Goal: Task Accomplishment & Management: Use online tool/utility

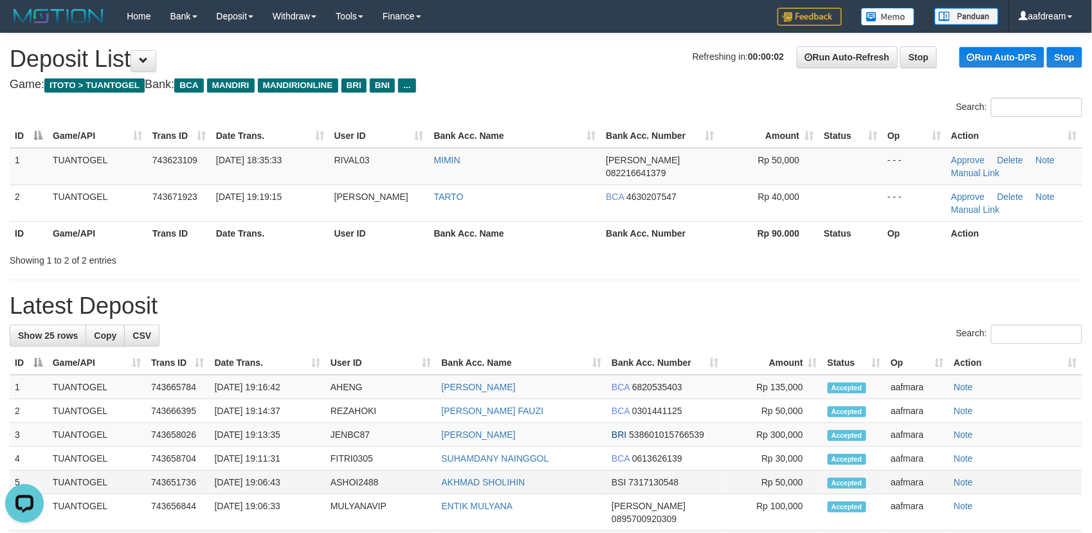
click at [238, 490] on td "[DATE] 19:06:43" at bounding box center [268, 483] width 116 height 24
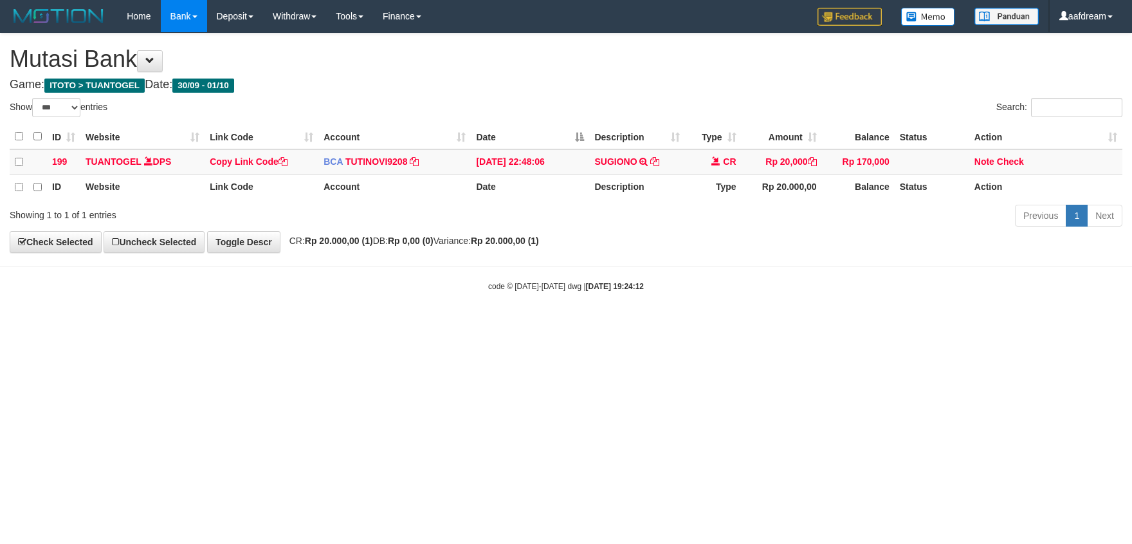
select select "***"
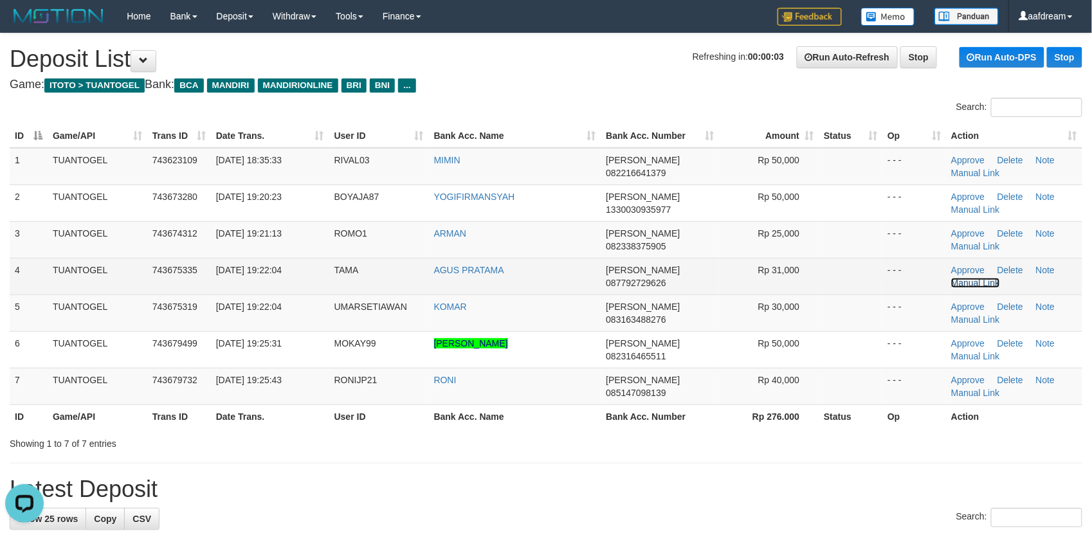
click at [983, 284] on link "Manual Link" at bounding box center [975, 283] width 49 height 10
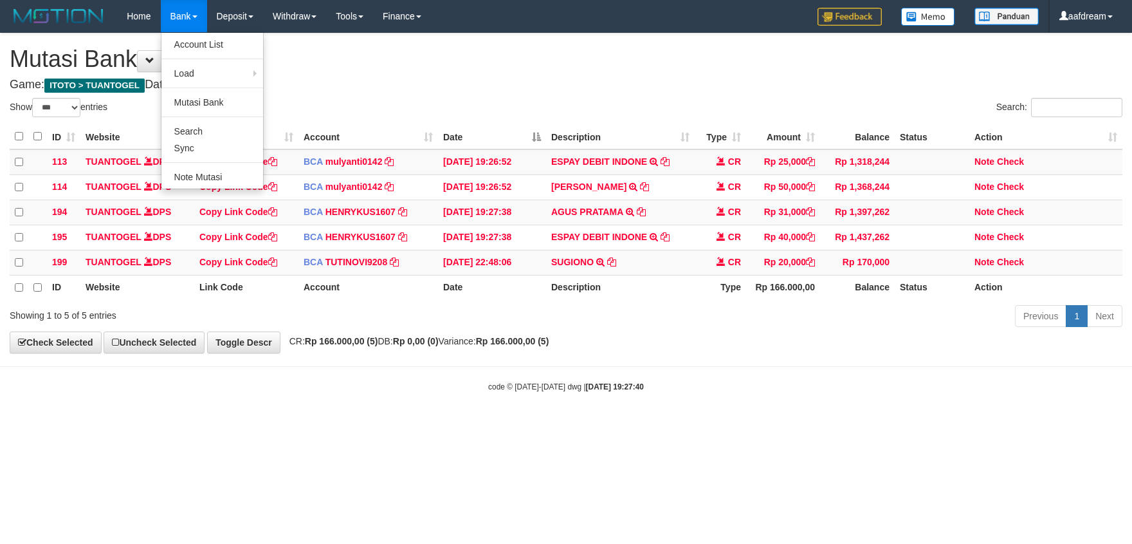
select select "***"
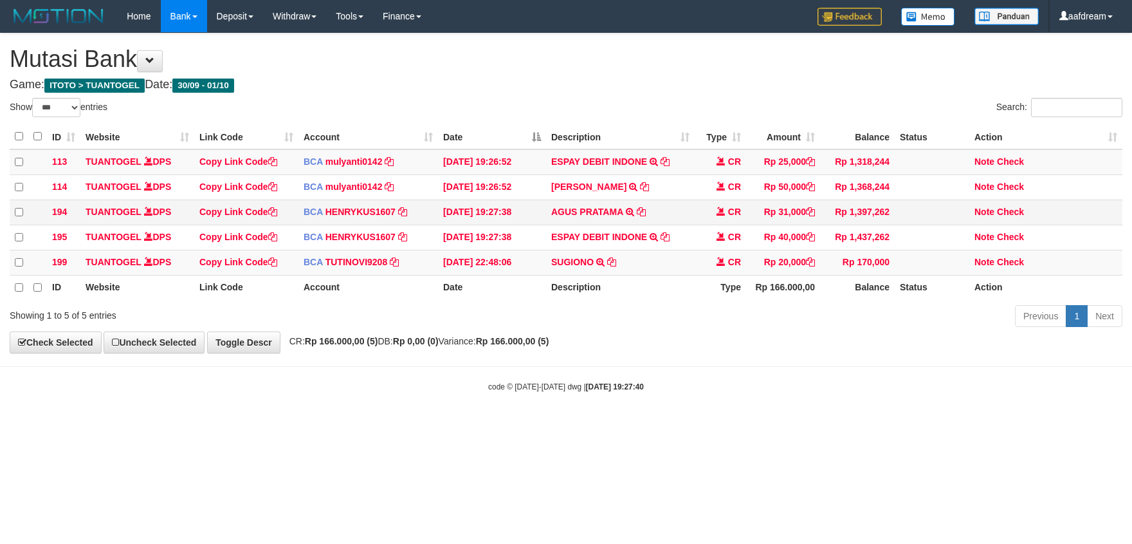
click at [571, 222] on td "AGUS PRATAMA TRSF E-BANKING CR 0110/FTSCY/WS95051 31000.002025100128501587 TRFD…" at bounding box center [620, 211] width 149 height 25
drag, startPoint x: 571, startPoint y: 222, endPoint x: 598, endPoint y: 223, distance: 27.0
click at [598, 223] on td "AGUS PRATAMA TRSF E-BANKING CR 0110/FTSCY/WS95051 31000.002025100128501587 TRFD…" at bounding box center [620, 211] width 149 height 25
copy link "AGUS PRATAMA"
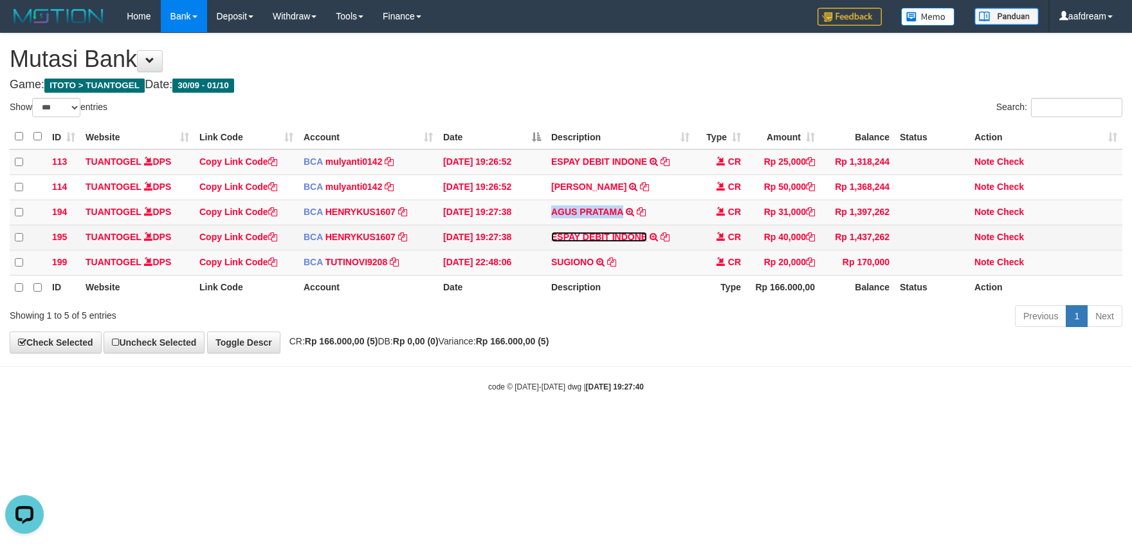
click at [593, 235] on link "ESPAY DEBIT INDONE" at bounding box center [599, 237] width 96 height 10
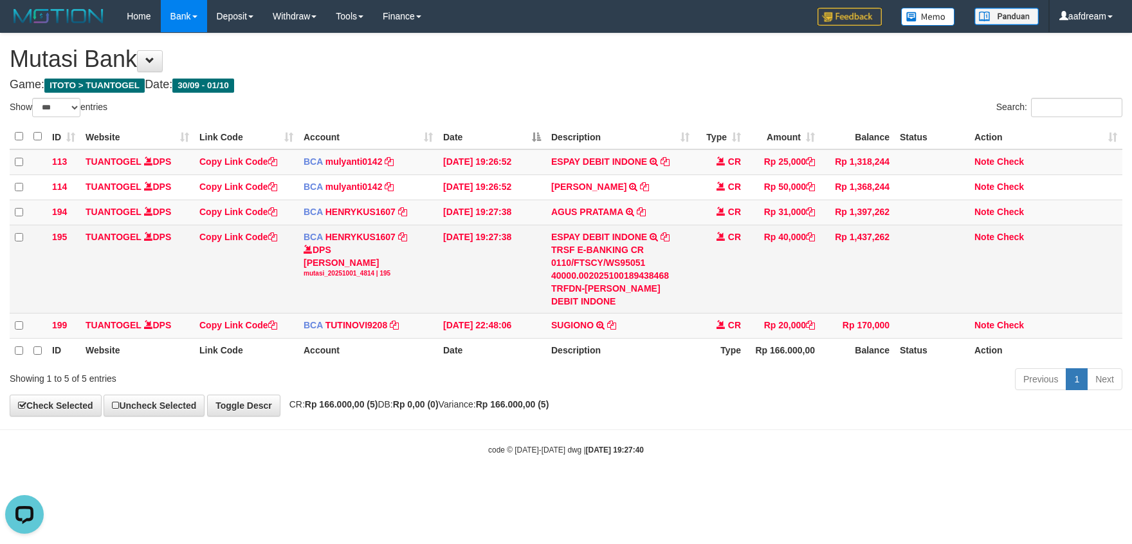
click at [598, 289] on div "TRSF E-BANKING CR 0110/FTSCY/WS95051 40000.002025100189438468 TRFDN-RONI ESPAY …" at bounding box center [620, 275] width 138 height 64
click at [592, 289] on div "TRSF E-BANKING CR 0110/FTSCY/WS95051 40000.002025100189438468 TRFDN-RONI ESPAY …" at bounding box center [620, 275] width 138 height 64
copy div "RONI"
click at [234, 235] on link "Copy Link Code" at bounding box center [238, 237] width 78 height 10
copy div "RONI"
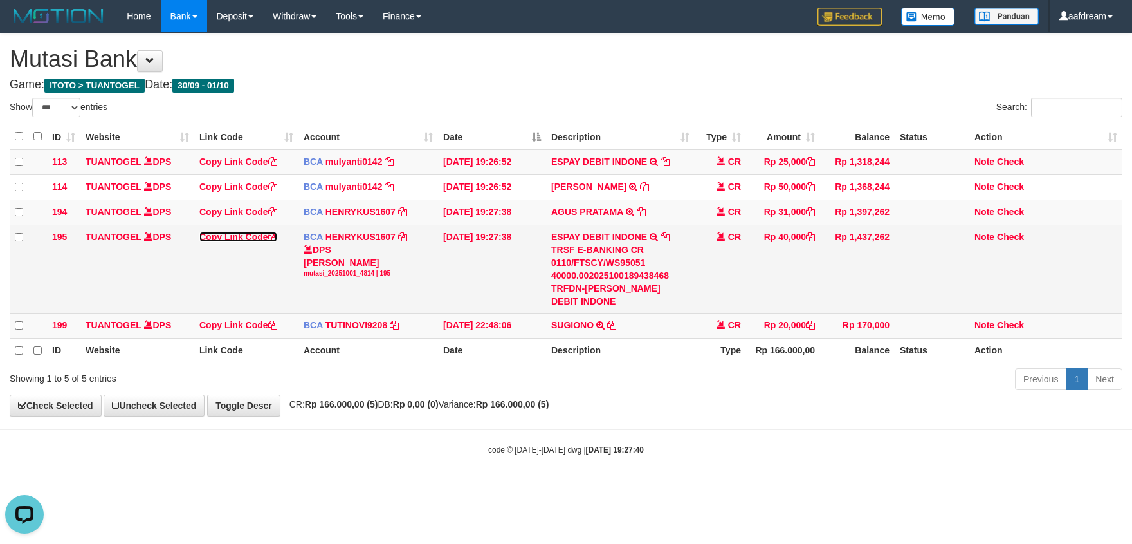
click at [234, 235] on link "Copy Link Code" at bounding box center [238, 237] width 78 height 10
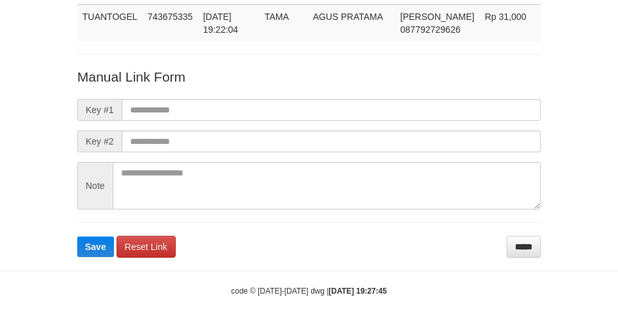
scroll to position [94, 0]
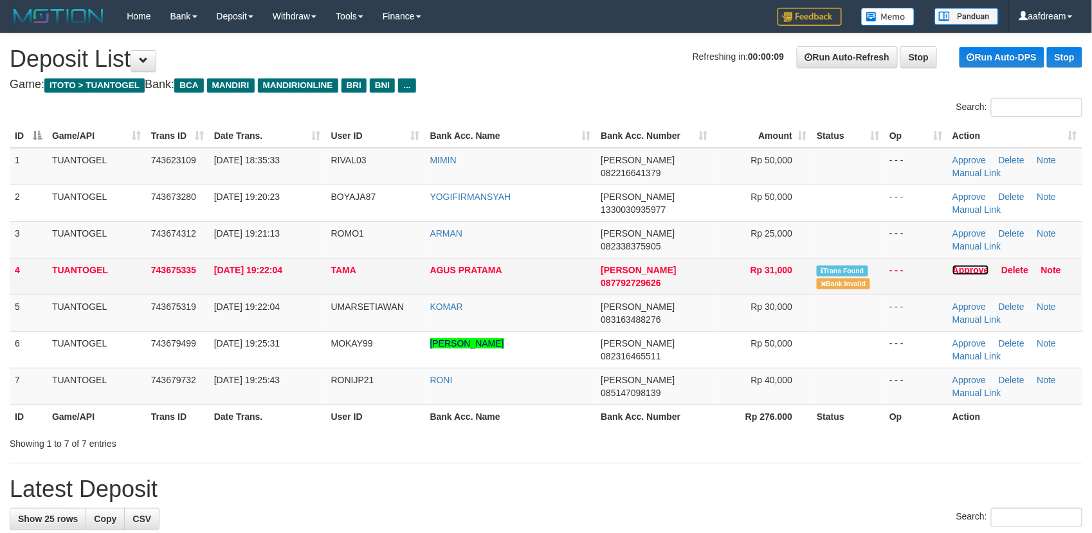
click at [966, 270] on link "Approve" at bounding box center [971, 270] width 37 height 10
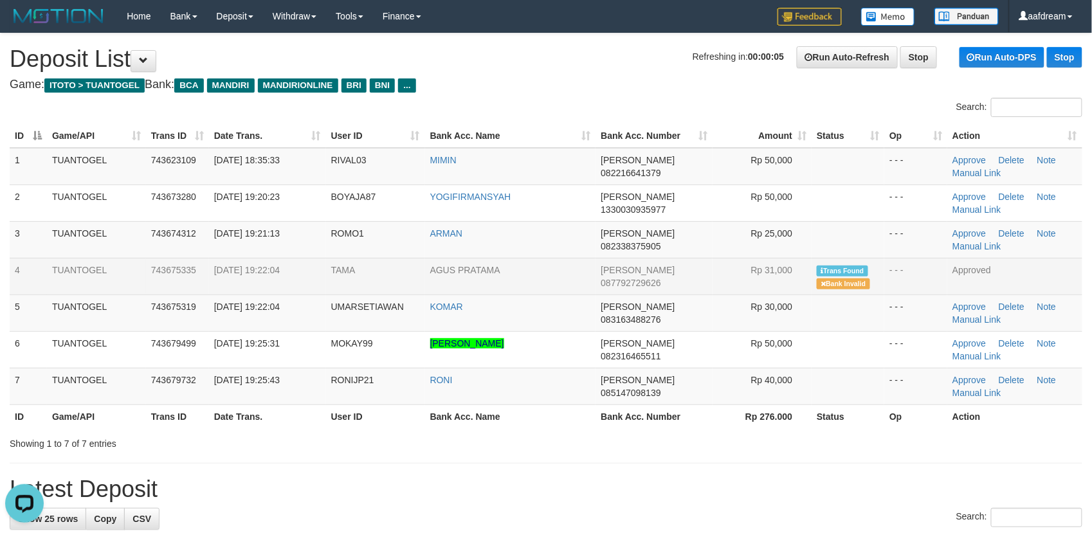
click at [665, 432] on div "ID Game/API Trans ID Date Trans. User ID Bank Acc. Name Bank Acc. Number Amount…" at bounding box center [546, 276] width 1092 height 312
click at [963, 394] on link "Manual Link" at bounding box center [977, 393] width 49 height 10
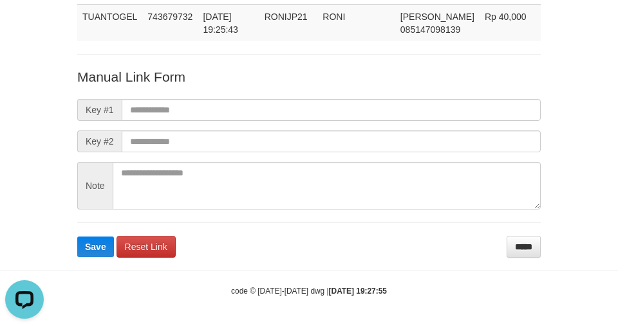
click at [14, 251] on div "Deposit Detail Game/API Trans ID Date Trans. User ID Bank Acc. Name Bank Acc. N…" at bounding box center [309, 82] width 618 height 352
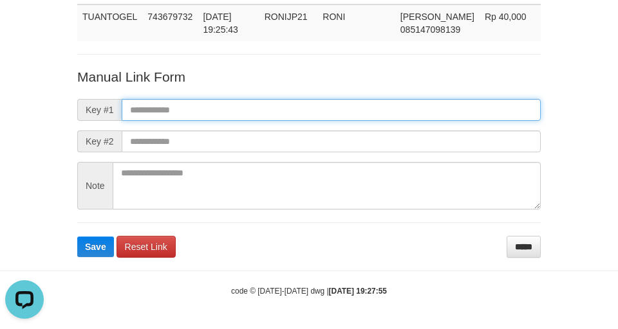
click at [169, 104] on input "text" at bounding box center [331, 110] width 419 height 22
paste input "**********"
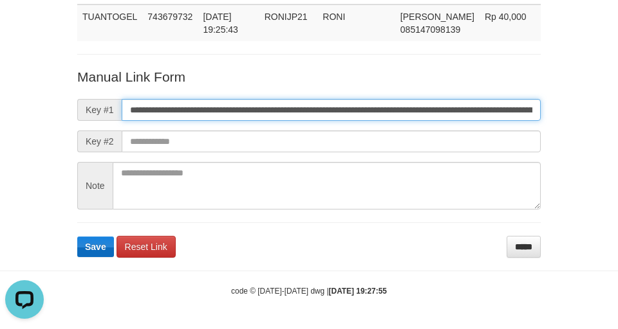
scroll to position [0, 952]
type input "**********"
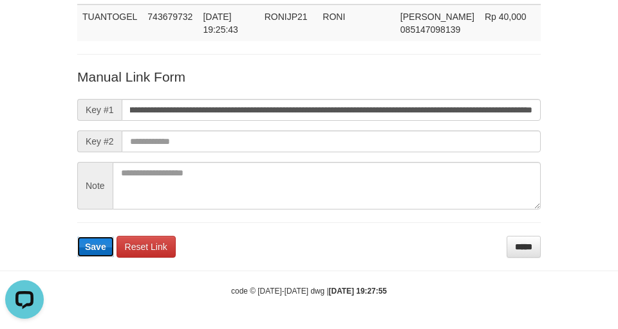
scroll to position [0, 0]
click at [93, 242] on span "Save" at bounding box center [95, 247] width 21 height 10
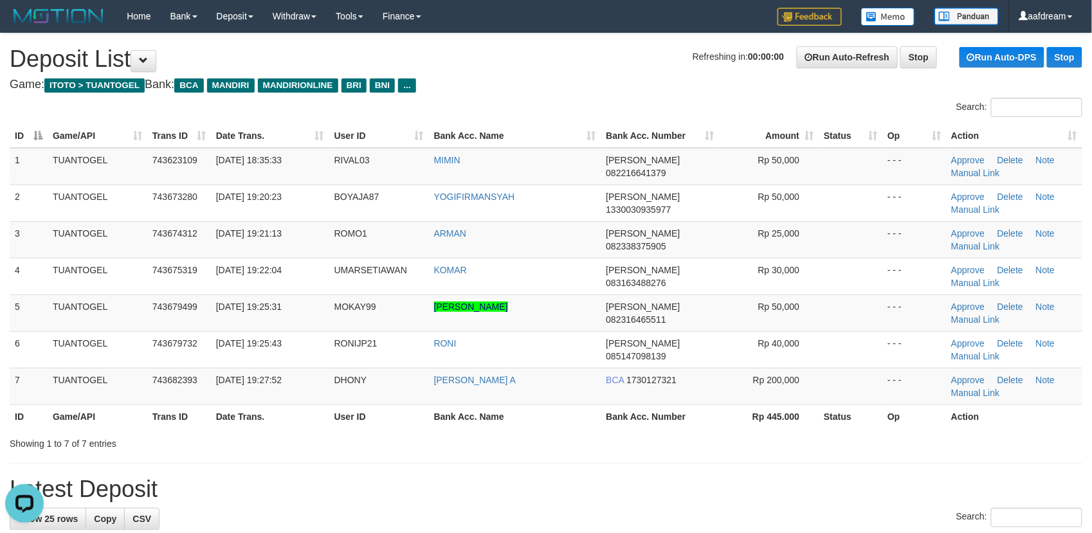
click at [685, 428] on th "Bank Acc. Number" at bounding box center [660, 417] width 118 height 24
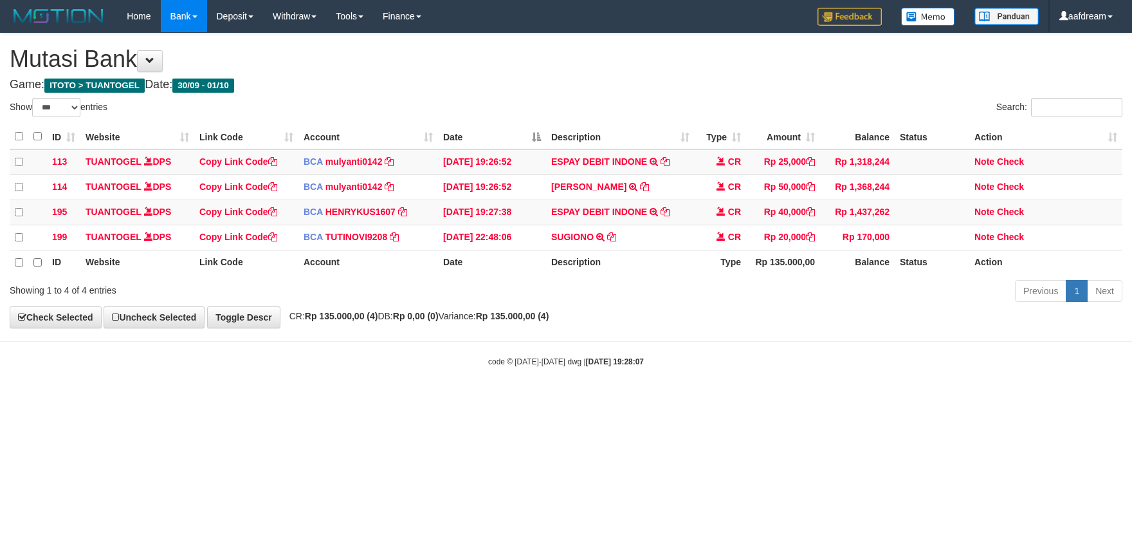
select select "***"
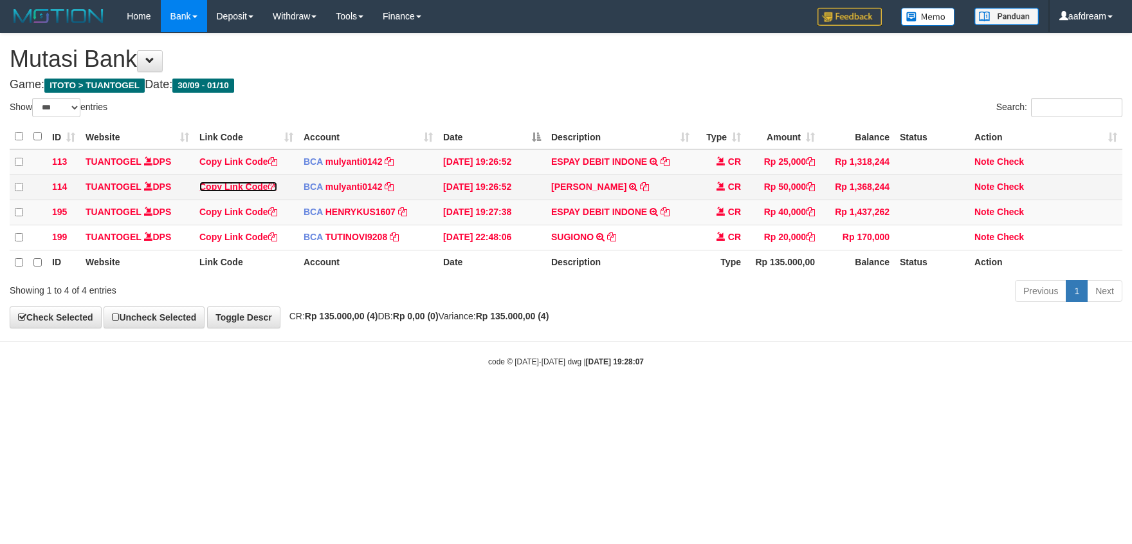
click at [243, 189] on link "Copy Link Code" at bounding box center [238, 186] width 78 height 10
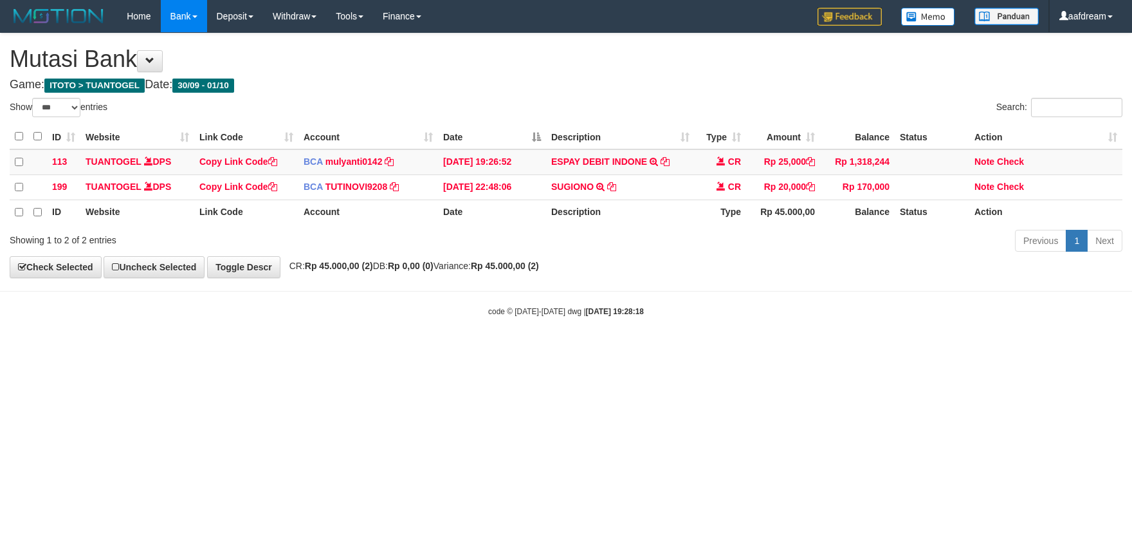
select select "***"
drag, startPoint x: 71, startPoint y: 398, endPoint x: 120, endPoint y: 188, distance: 214.7
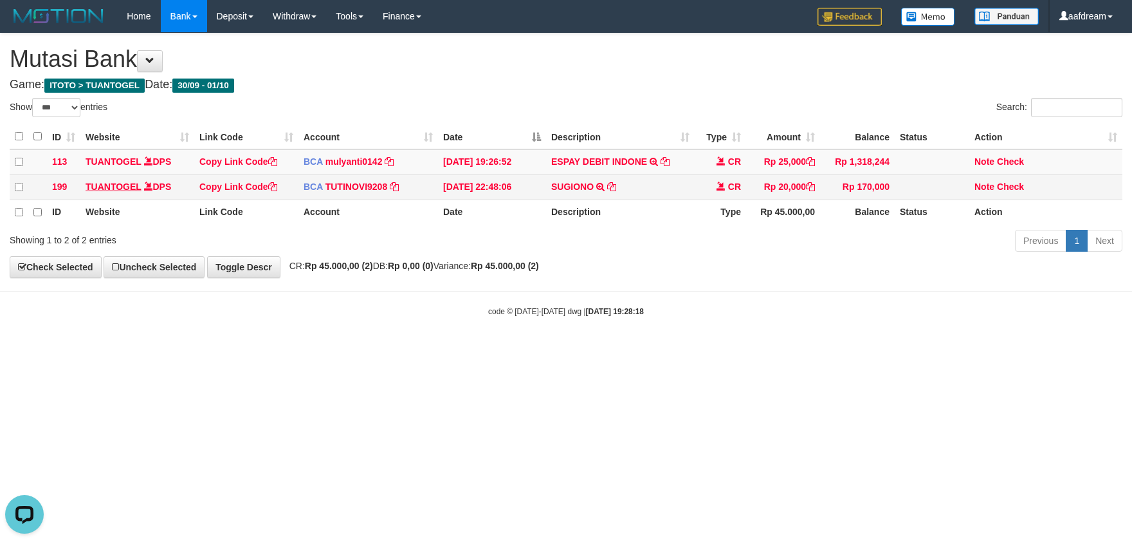
click at [71, 349] on html "Toggle navigation Home Bank Account List Load By Website Group [IDNPOKER] CIPUT…" at bounding box center [566, 174] width 1132 height 349
